Goal: Transaction & Acquisition: Download file/media

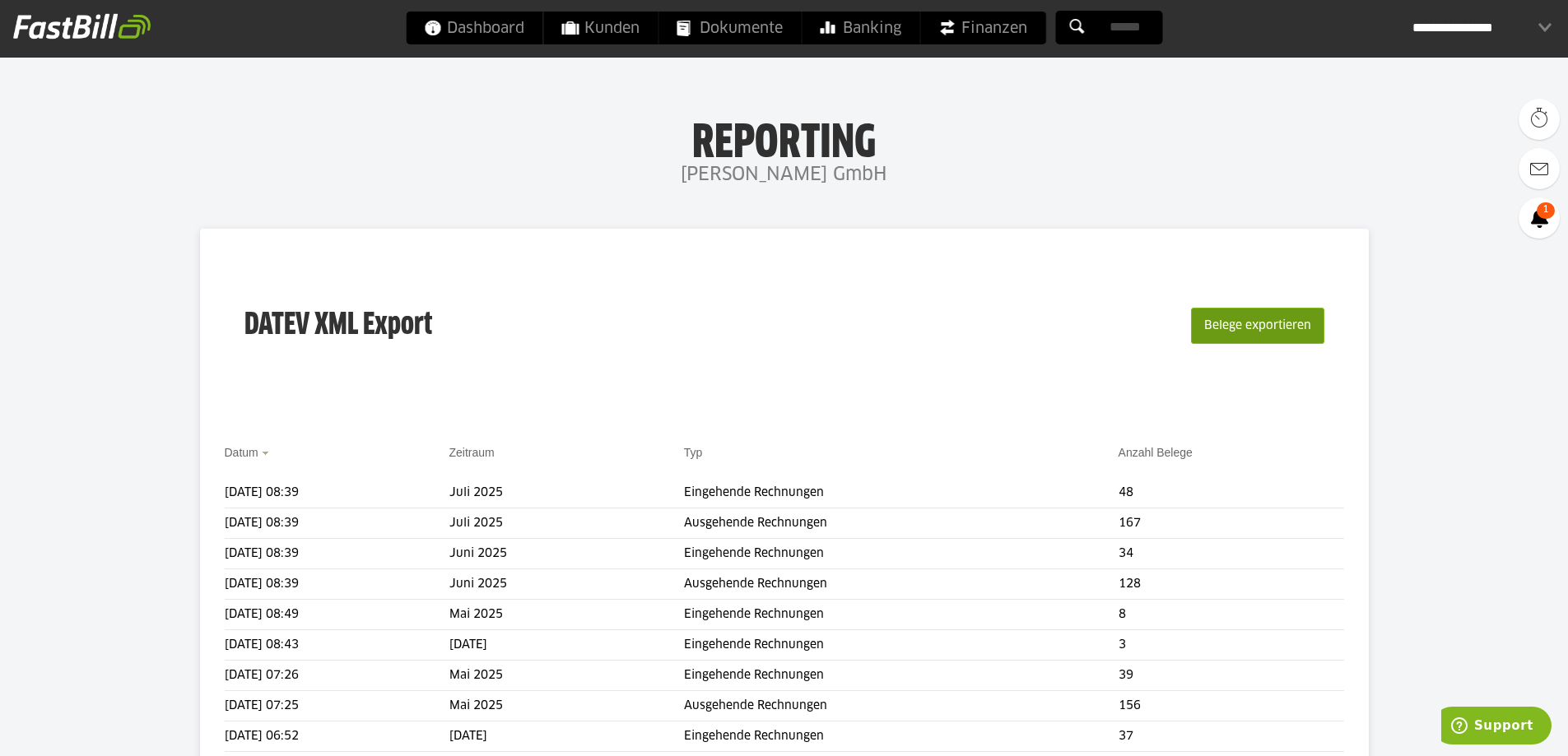
click at [1284, 329] on button "Belege exportieren" at bounding box center [1257, 325] width 134 height 36
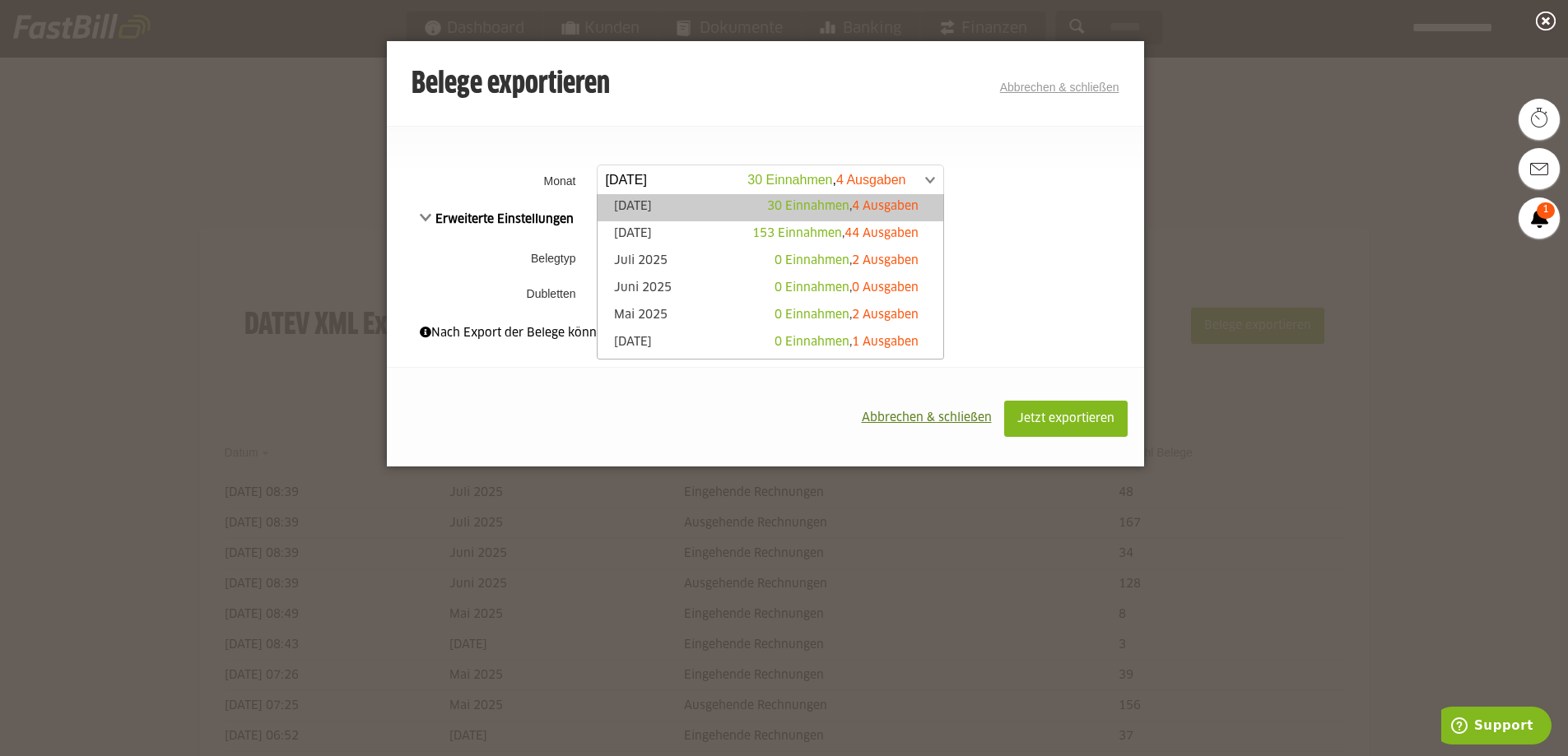
click at [933, 182] on span at bounding box center [761, 180] width 345 height 29
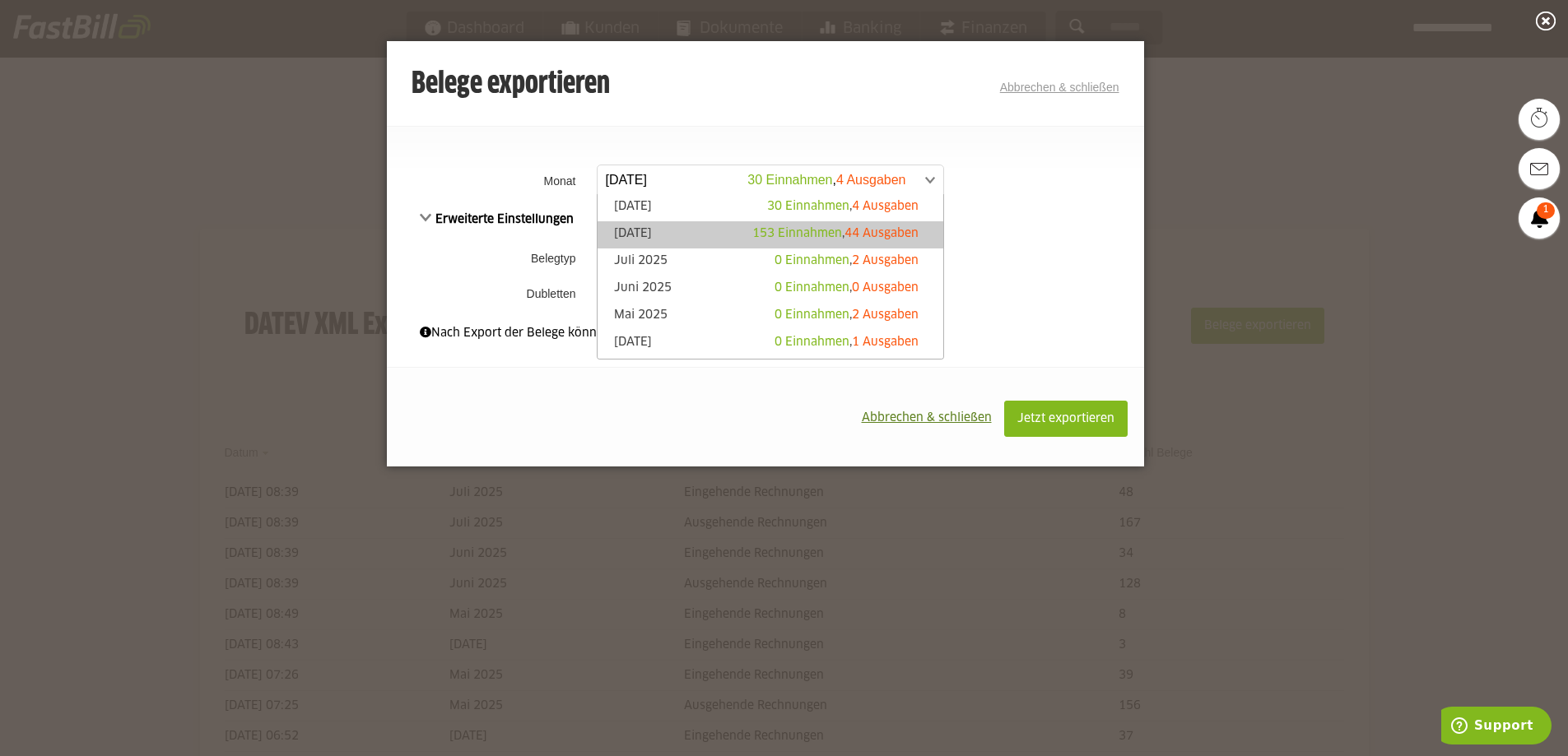
click at [759, 234] on span "153 Einnahmen" at bounding box center [797, 234] width 90 height 12
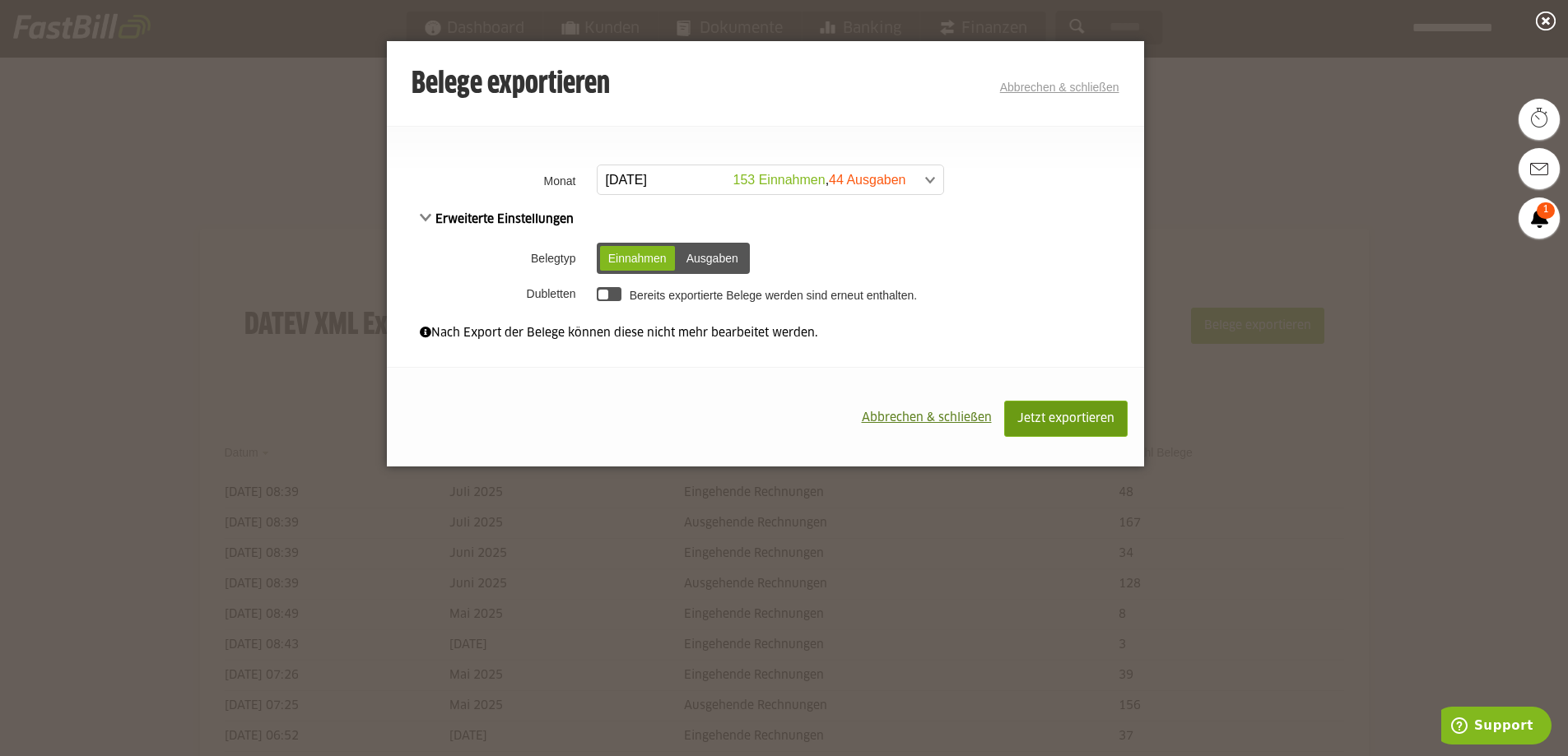
click at [1059, 418] on span "Jetzt exportieren" at bounding box center [1065, 419] width 97 height 12
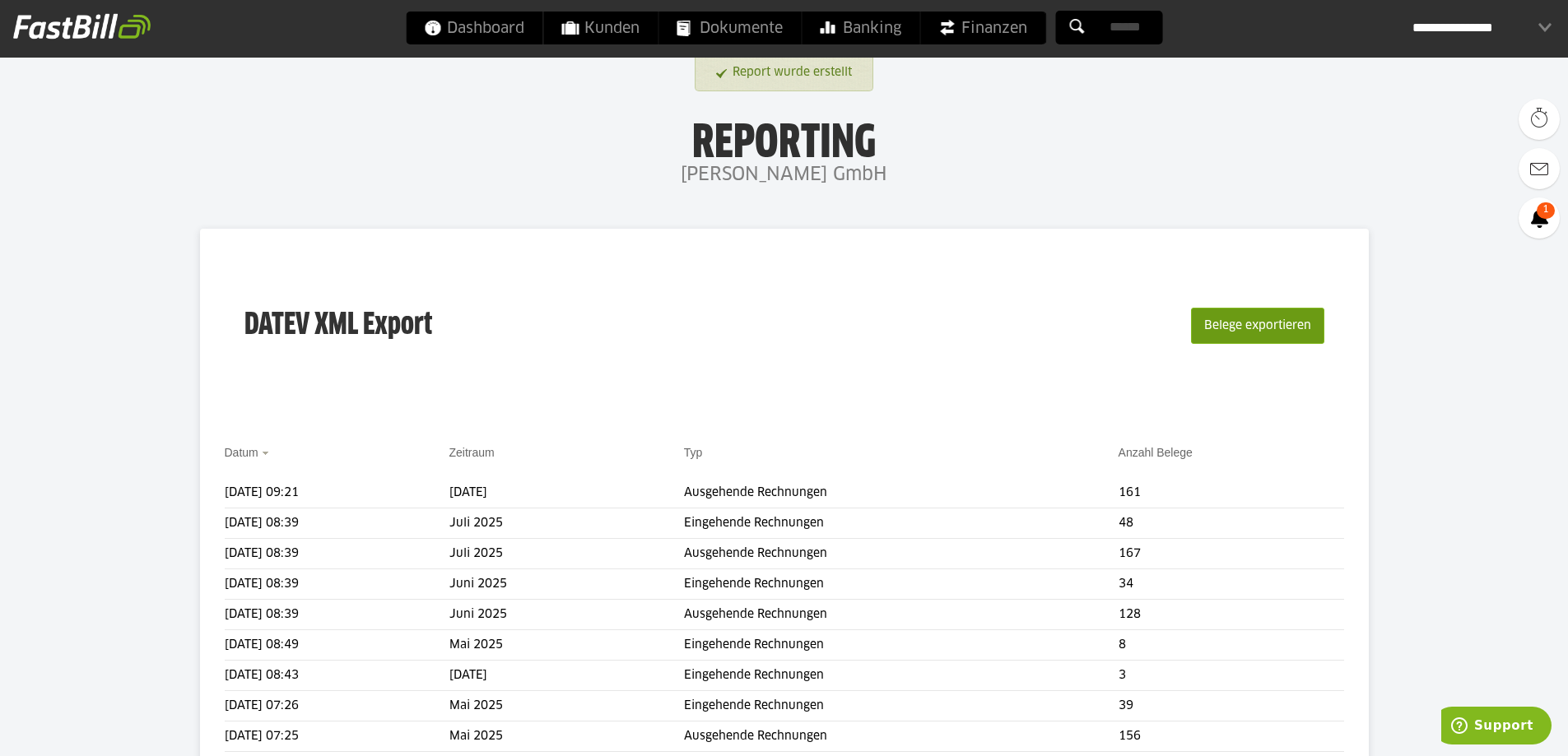
click at [1243, 325] on button "Belege exportieren" at bounding box center [1257, 325] width 134 height 36
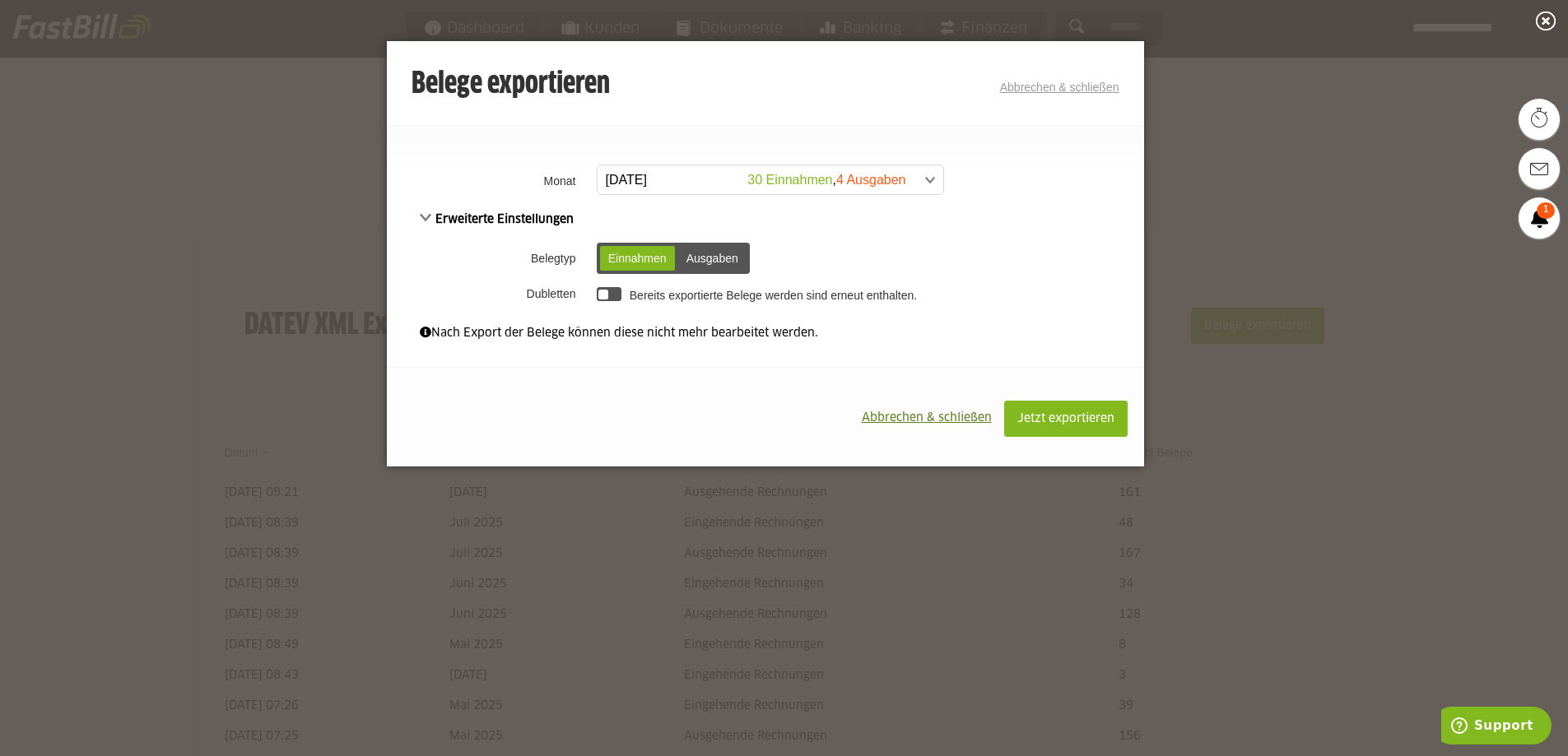
click at [737, 259] on div "Ausgaben" at bounding box center [711, 258] width 68 height 25
click at [927, 173] on span at bounding box center [761, 180] width 345 height 29
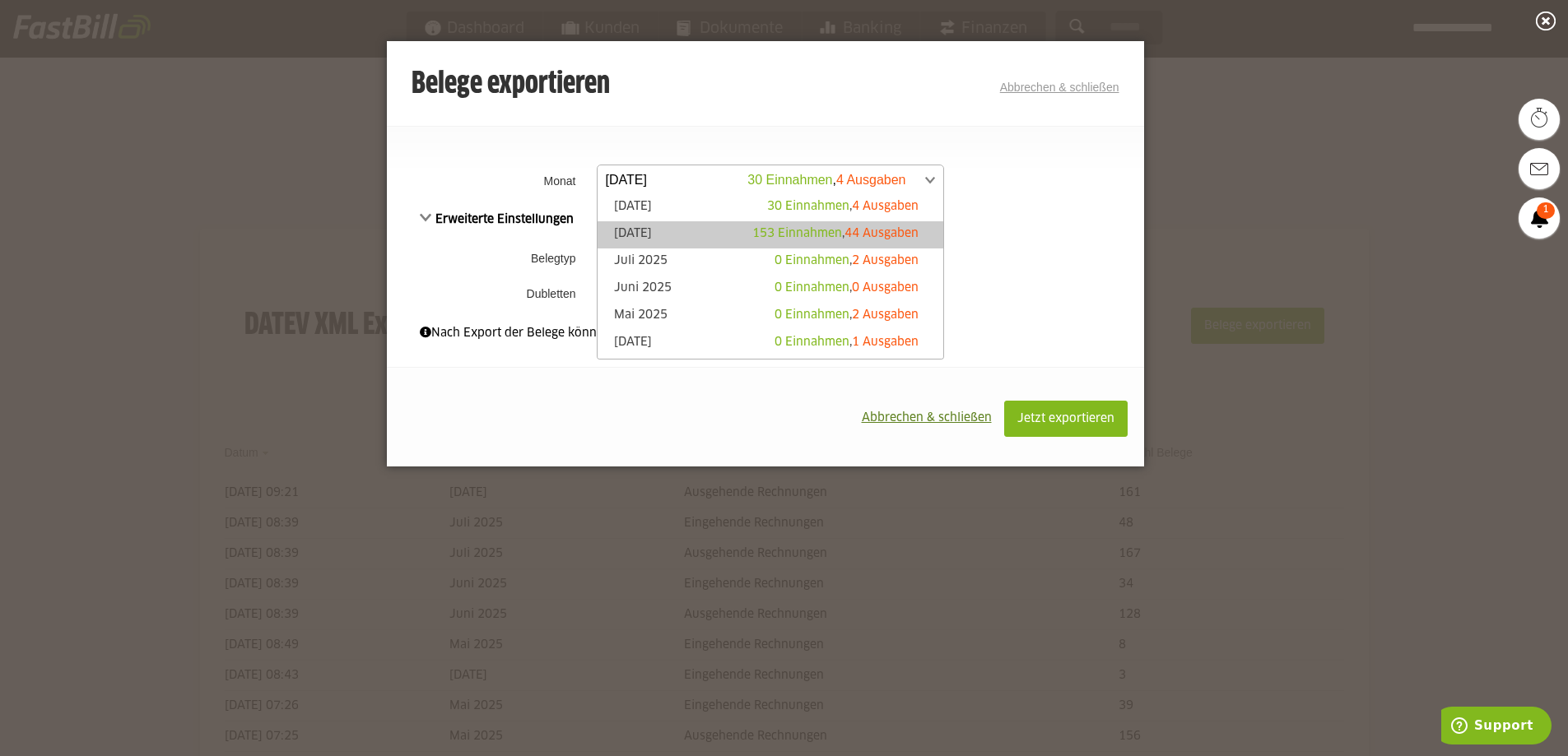
click at [694, 226] on link "August 2025 153 Einnahmen , 44 Ausgaben" at bounding box center [770, 234] width 330 height 19
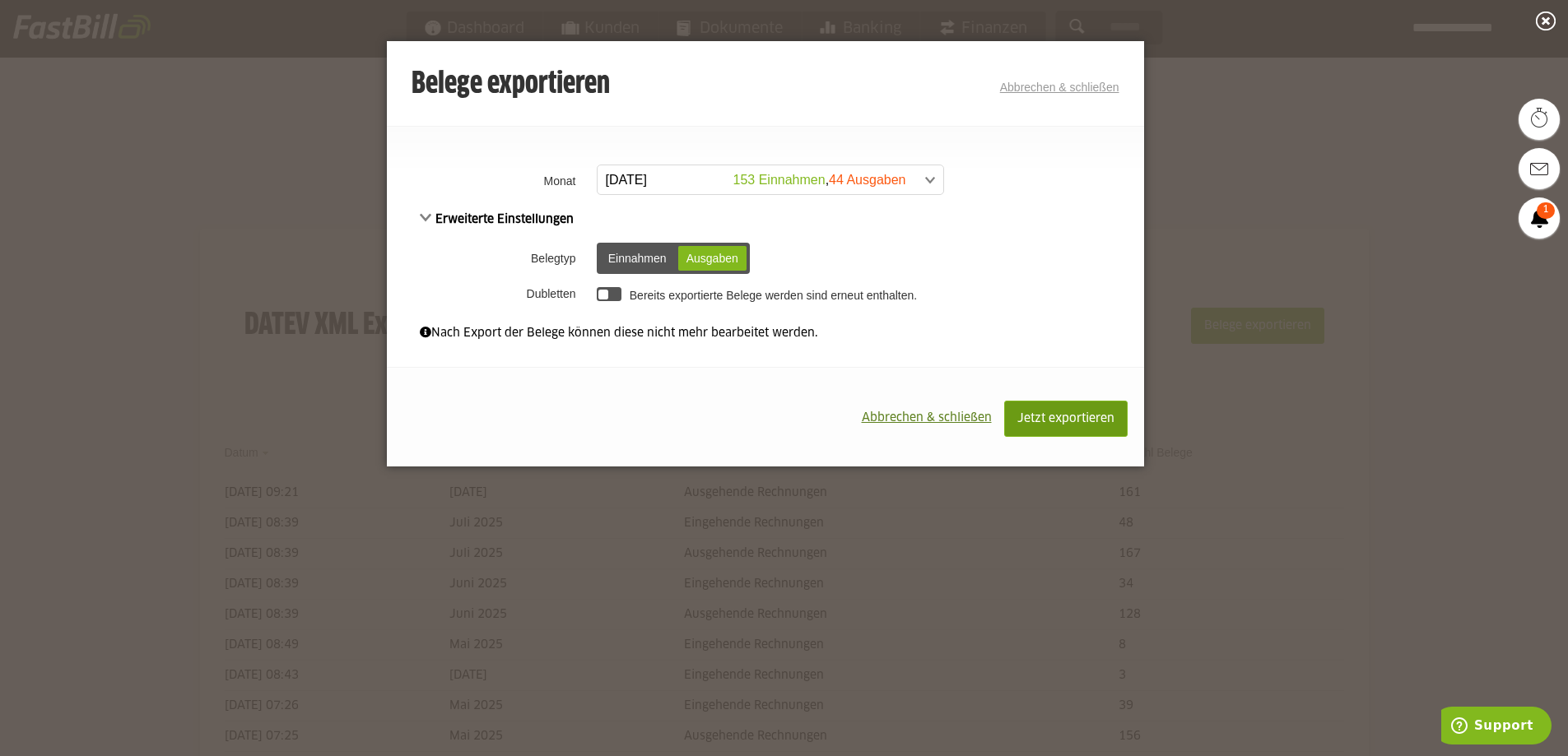
click at [1061, 418] on span "Jetzt exportieren" at bounding box center [1065, 419] width 97 height 12
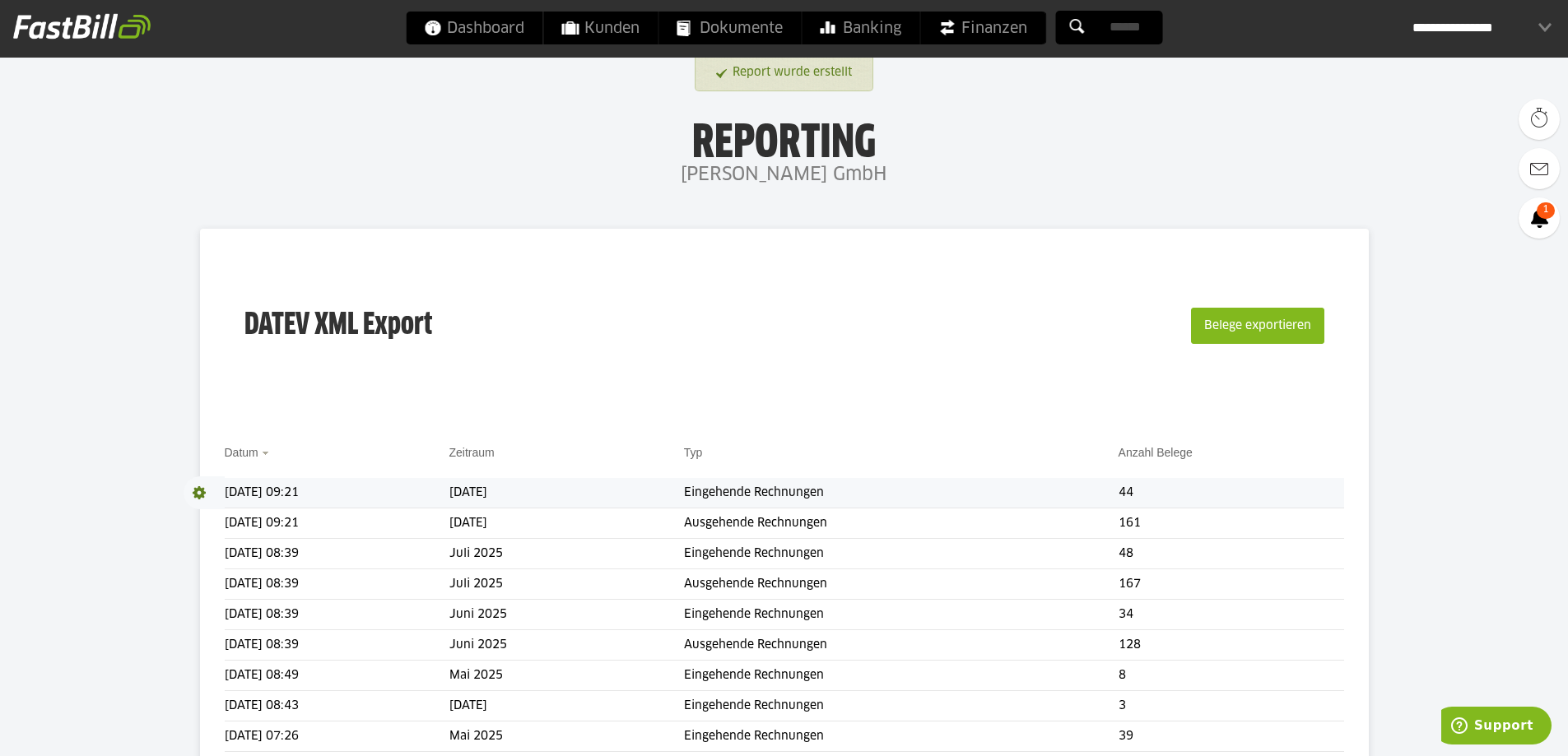
click at [194, 492] on span at bounding box center [205, 492] width 41 height 32
click at [205, 516] on link "Download" at bounding box center [228, 514] width 89 height 19
click at [200, 526] on span at bounding box center [205, 522] width 41 height 32
click at [202, 546] on link "Download" at bounding box center [228, 545] width 89 height 19
click at [197, 494] on span "Download" at bounding box center [205, 492] width 41 height 32
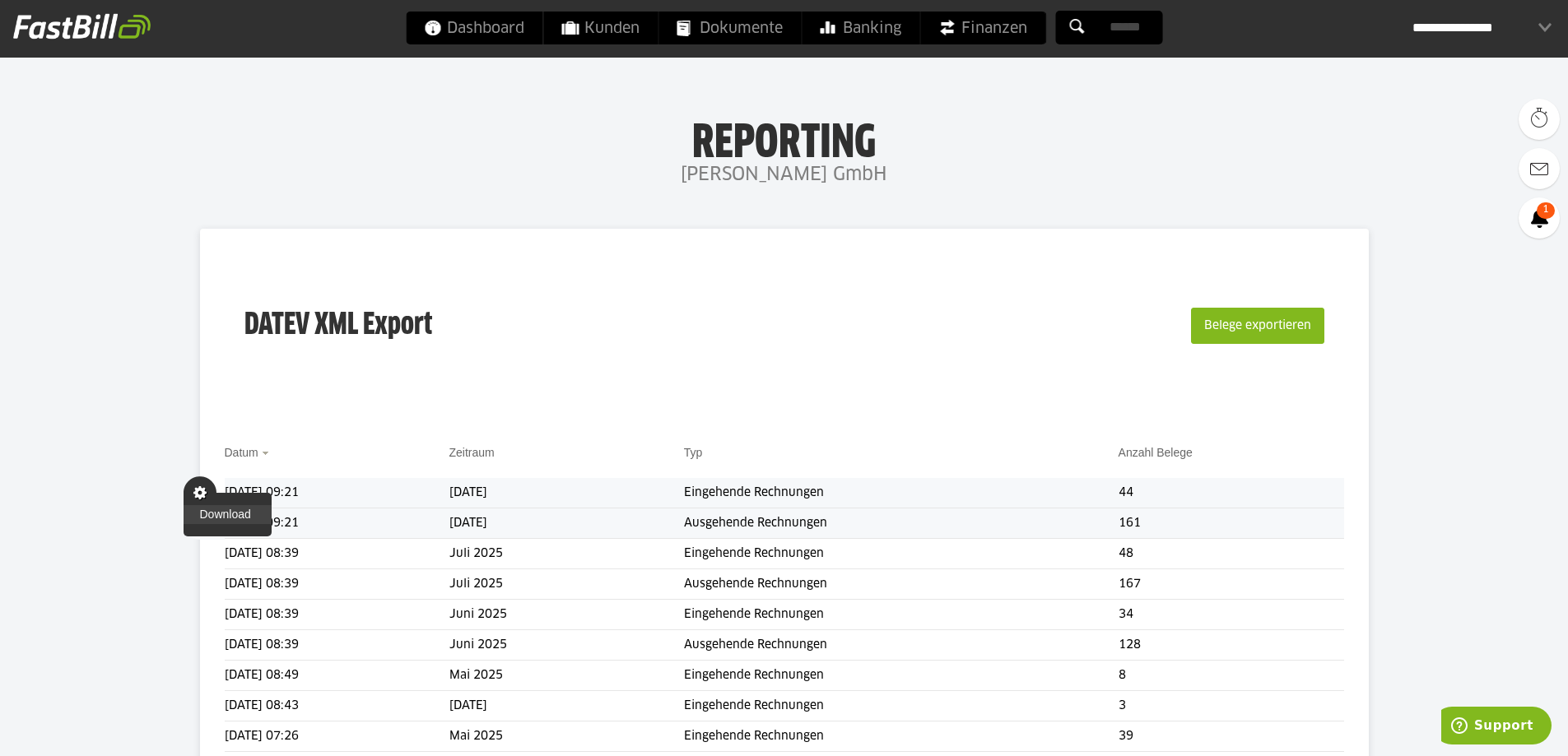
click at [199, 511] on link "Download" at bounding box center [228, 514] width 89 height 19
click at [500, 184] on h4 "[PERSON_NAME] GmbH" at bounding box center [784, 174] width 1568 height 32
click at [474, 26] on span "Dashboard" at bounding box center [474, 28] width 100 height 32
